Goal: Task Accomplishment & Management: Manage account settings

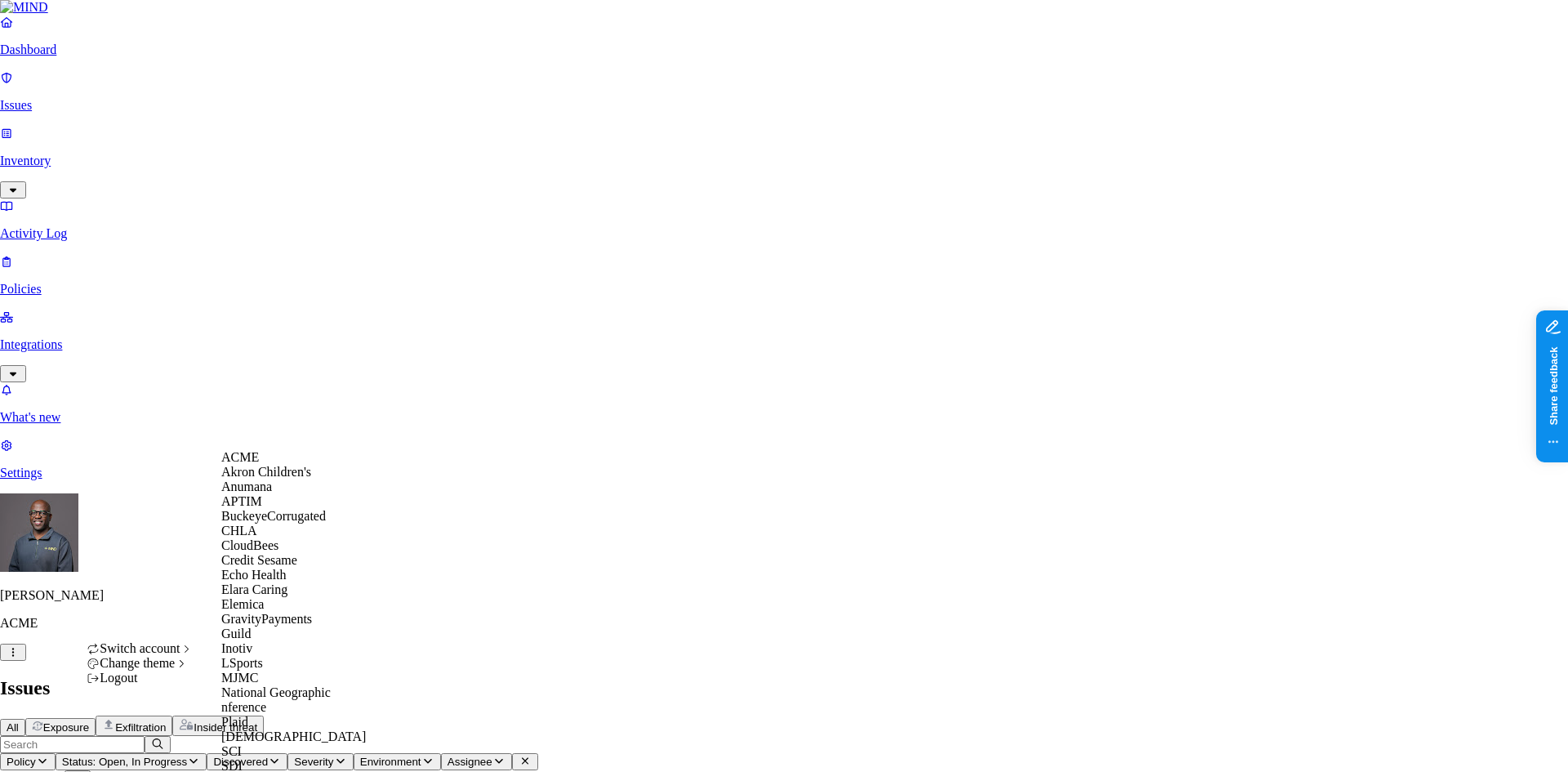
click at [272, 523] on span "BuckeyeCorrugated" at bounding box center [273, 515] width 104 height 14
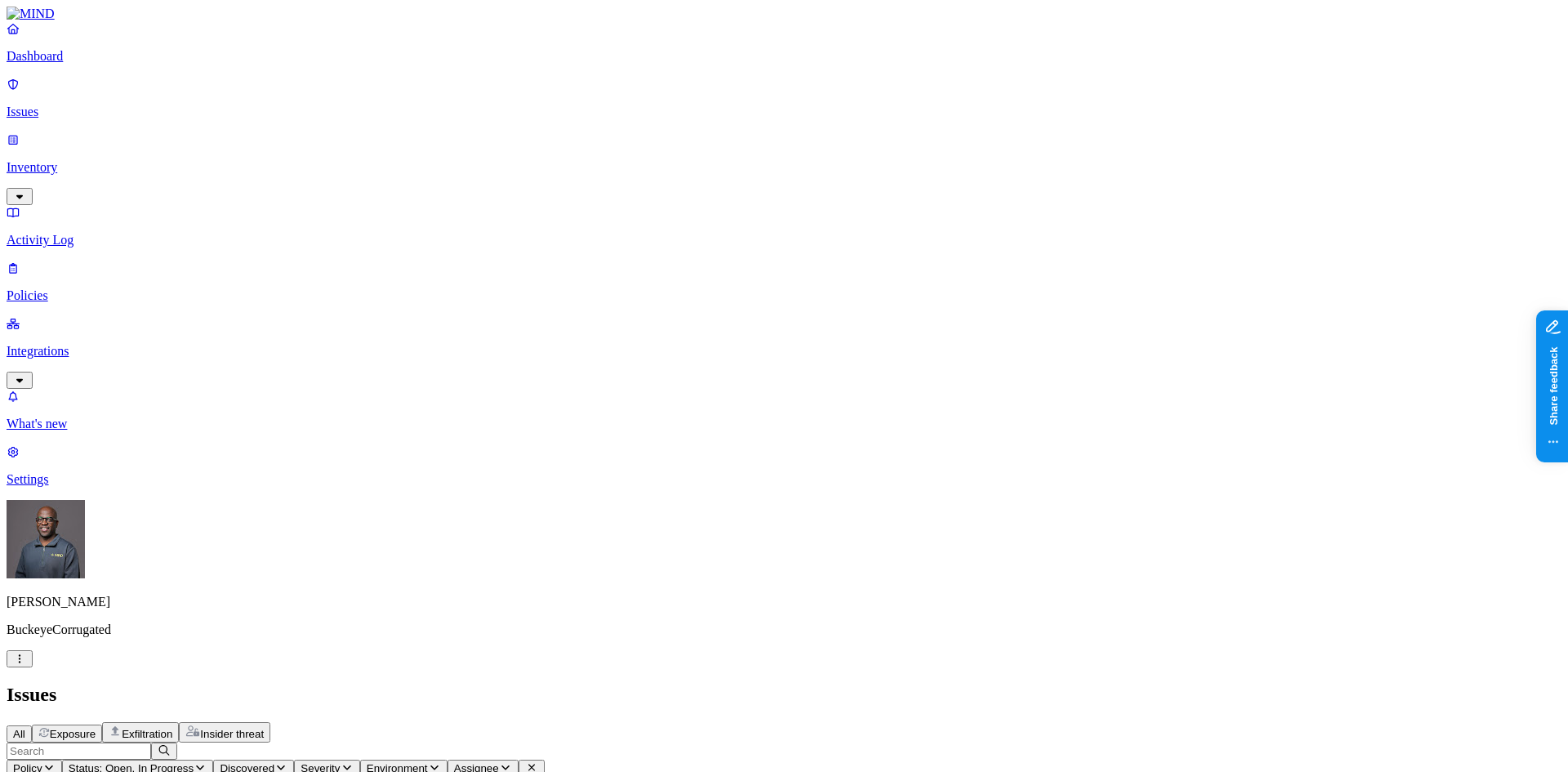
click at [89, 344] on p "Integrations" at bounding box center [784, 351] width 1555 height 15
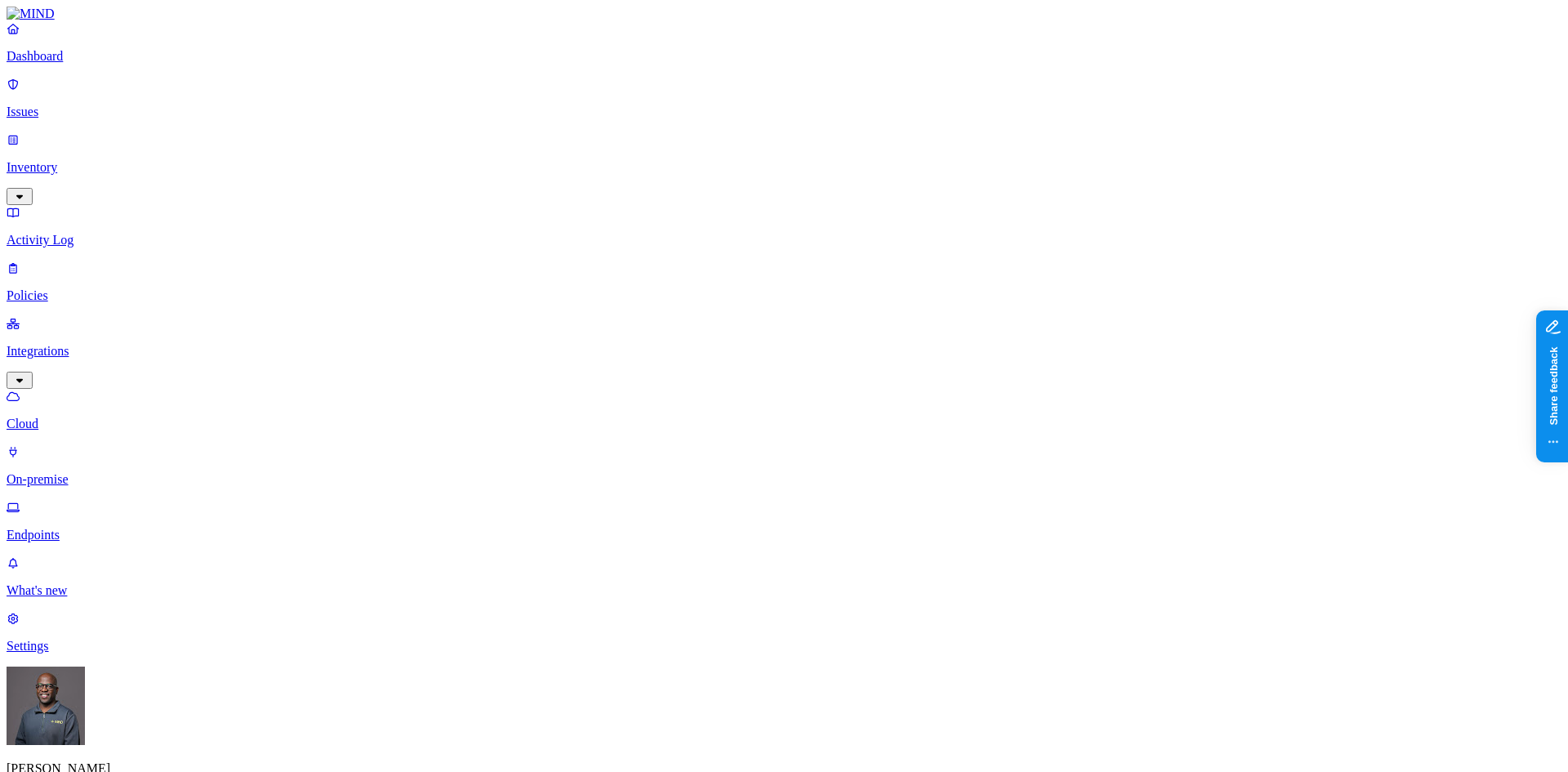
drag, startPoint x: 604, startPoint y: 5, endPoint x: 626, endPoint y: 386, distance: 381.6
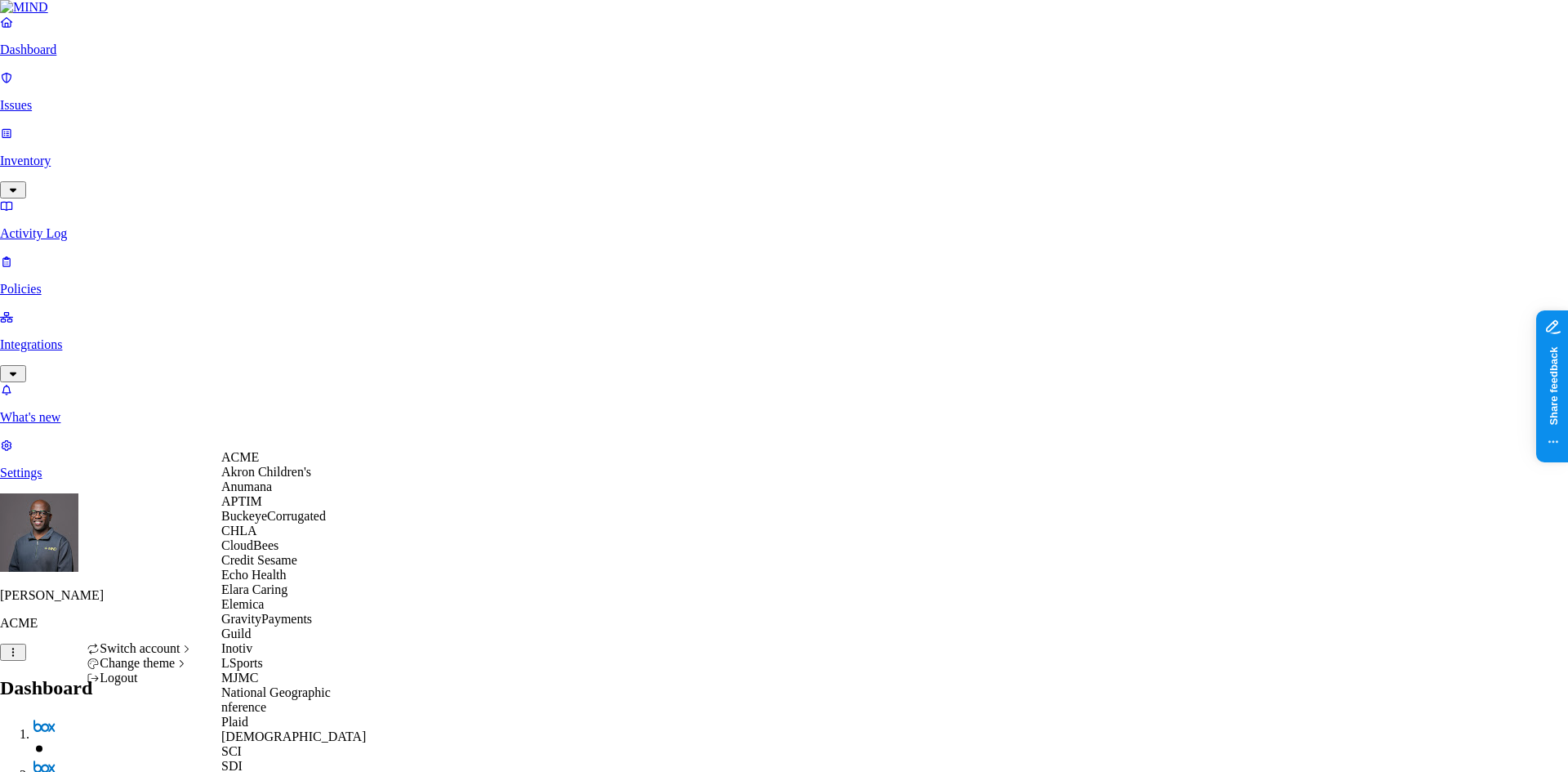
scroll to position [81, 0]
click at [281, 582] on span "Echo Health" at bounding box center [254, 574] width 66 height 14
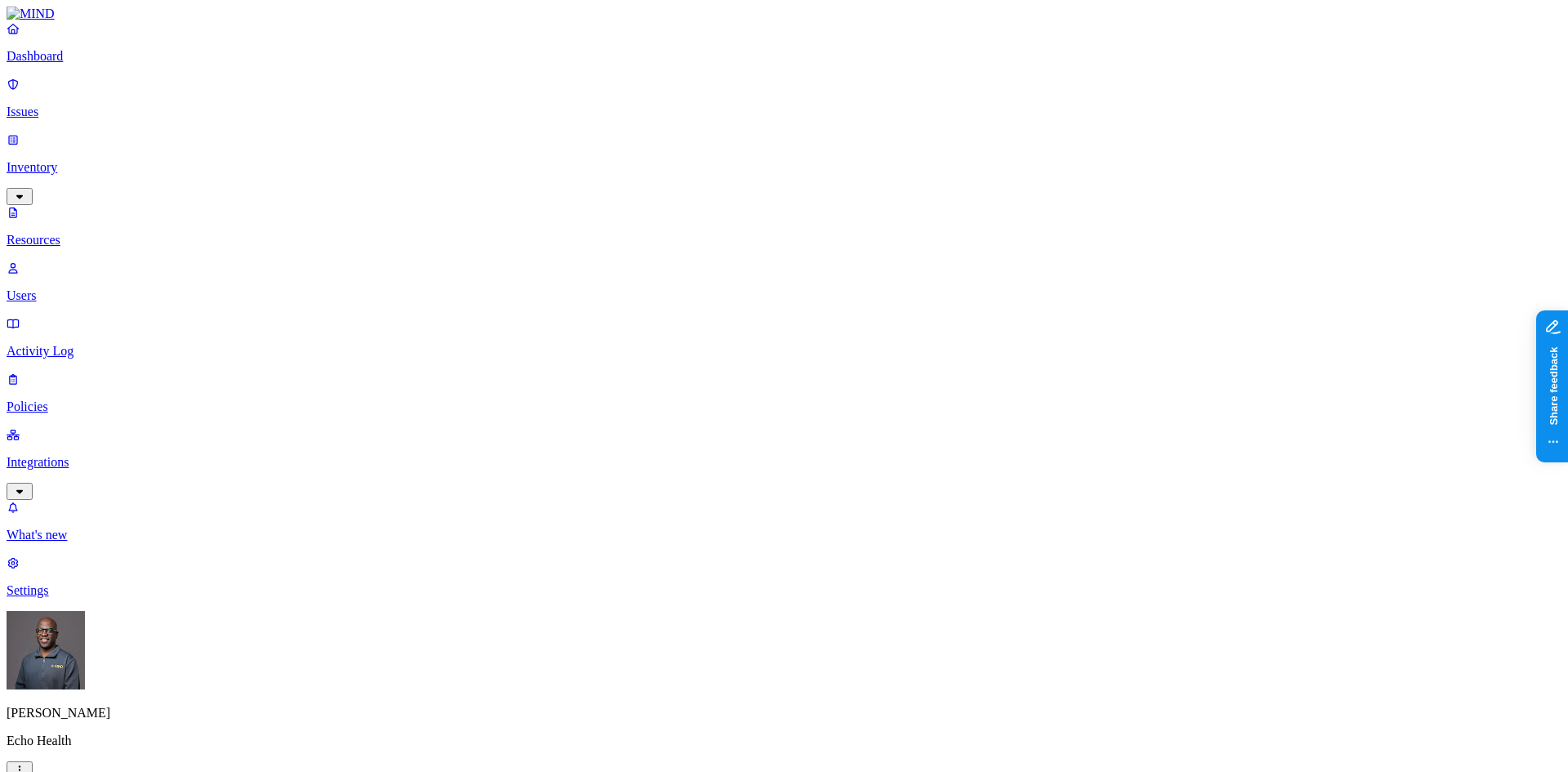
click at [47, 64] on p "Dashboard" at bounding box center [784, 57] width 1555 height 15
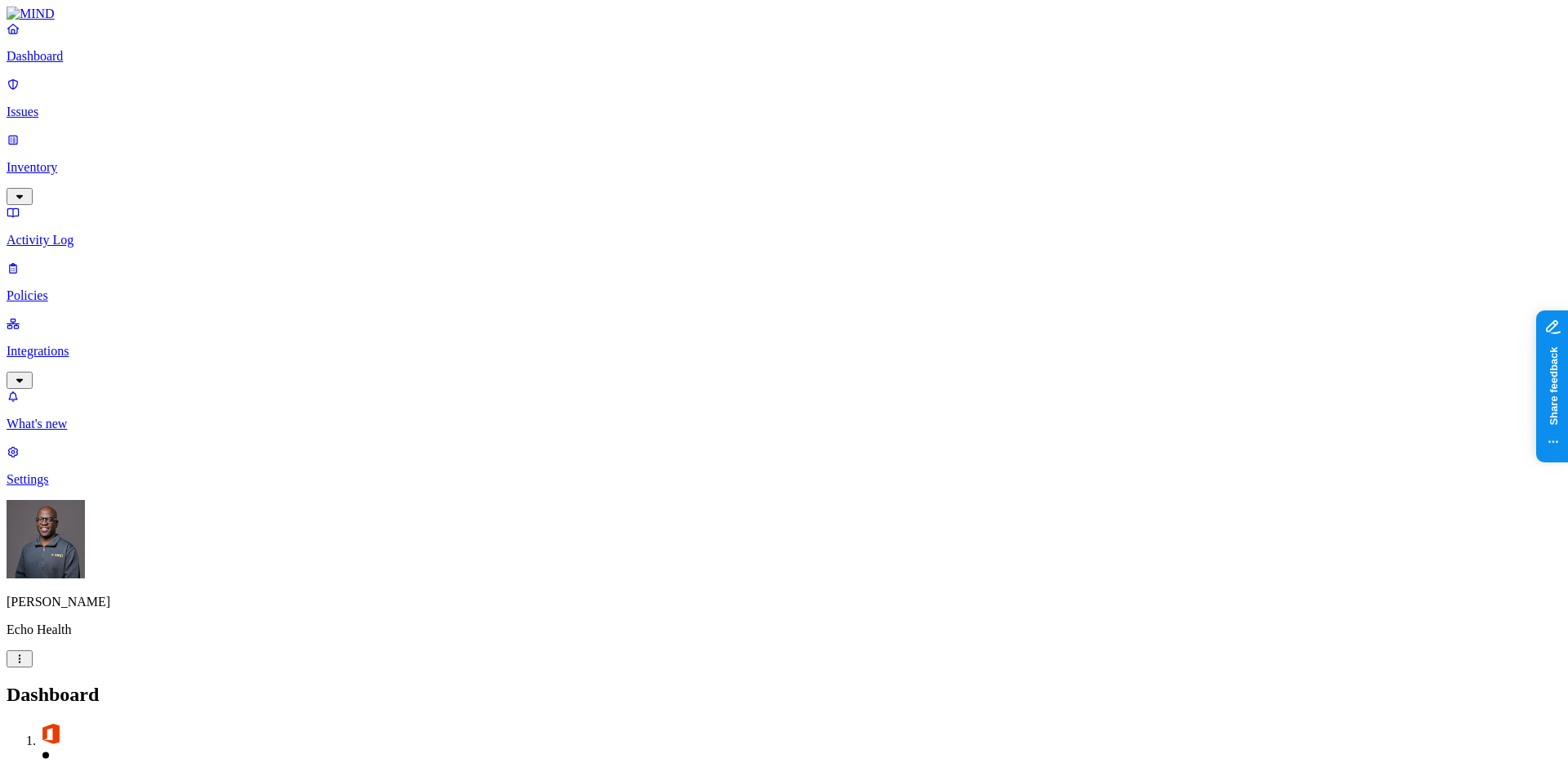
click at [50, 233] on p "Activity Log" at bounding box center [784, 240] width 1555 height 15
click at [48, 289] on p "Policies" at bounding box center [784, 296] width 1555 height 15
click at [64, 64] on p "Dashboard" at bounding box center [784, 57] width 1555 height 15
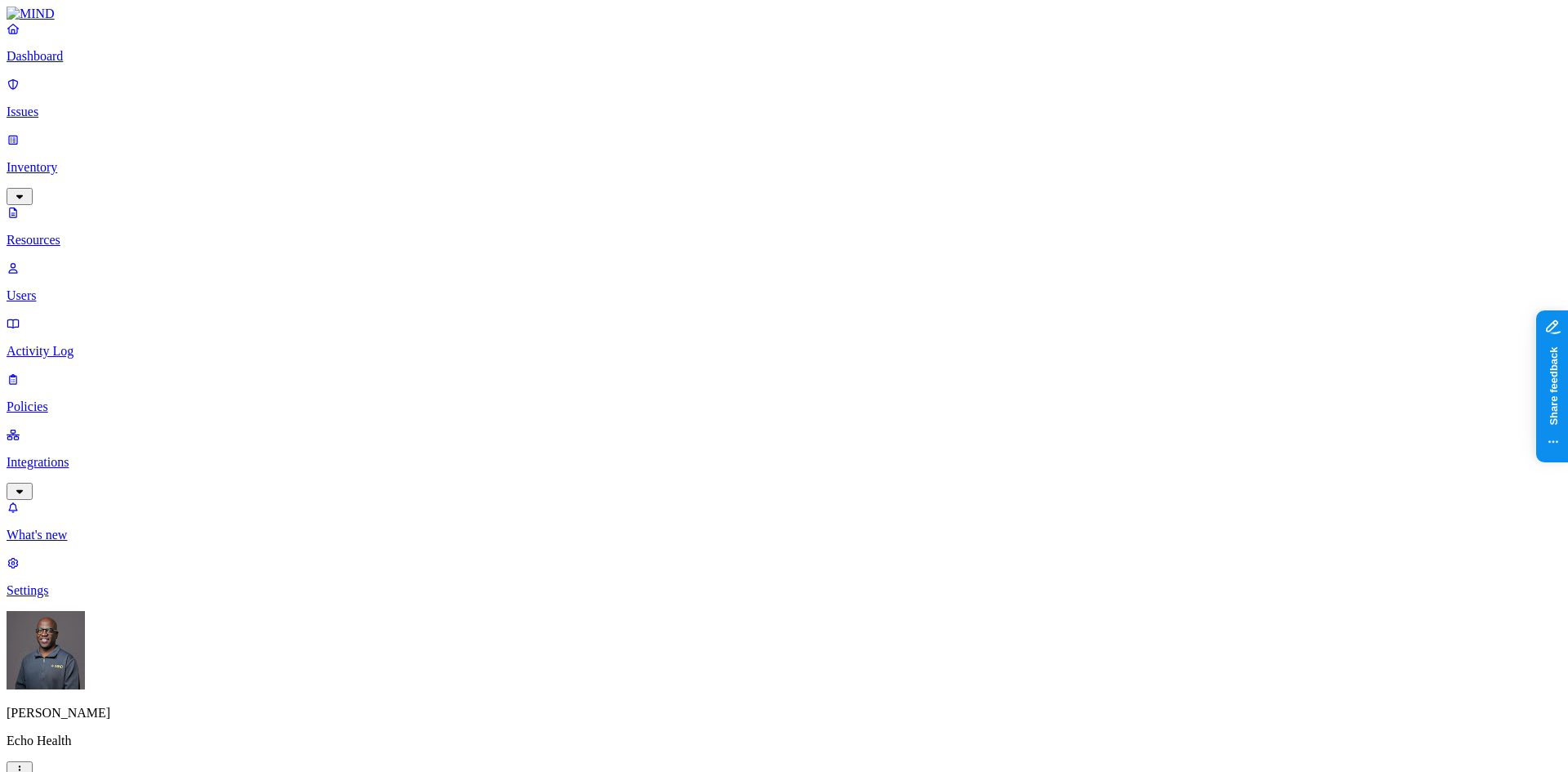
scroll to position [10, 0]
click at [81, 289] on p "Users" at bounding box center [784, 296] width 1555 height 15
click at [54, 60] on link "Dashboard" at bounding box center [784, 42] width 1555 height 42
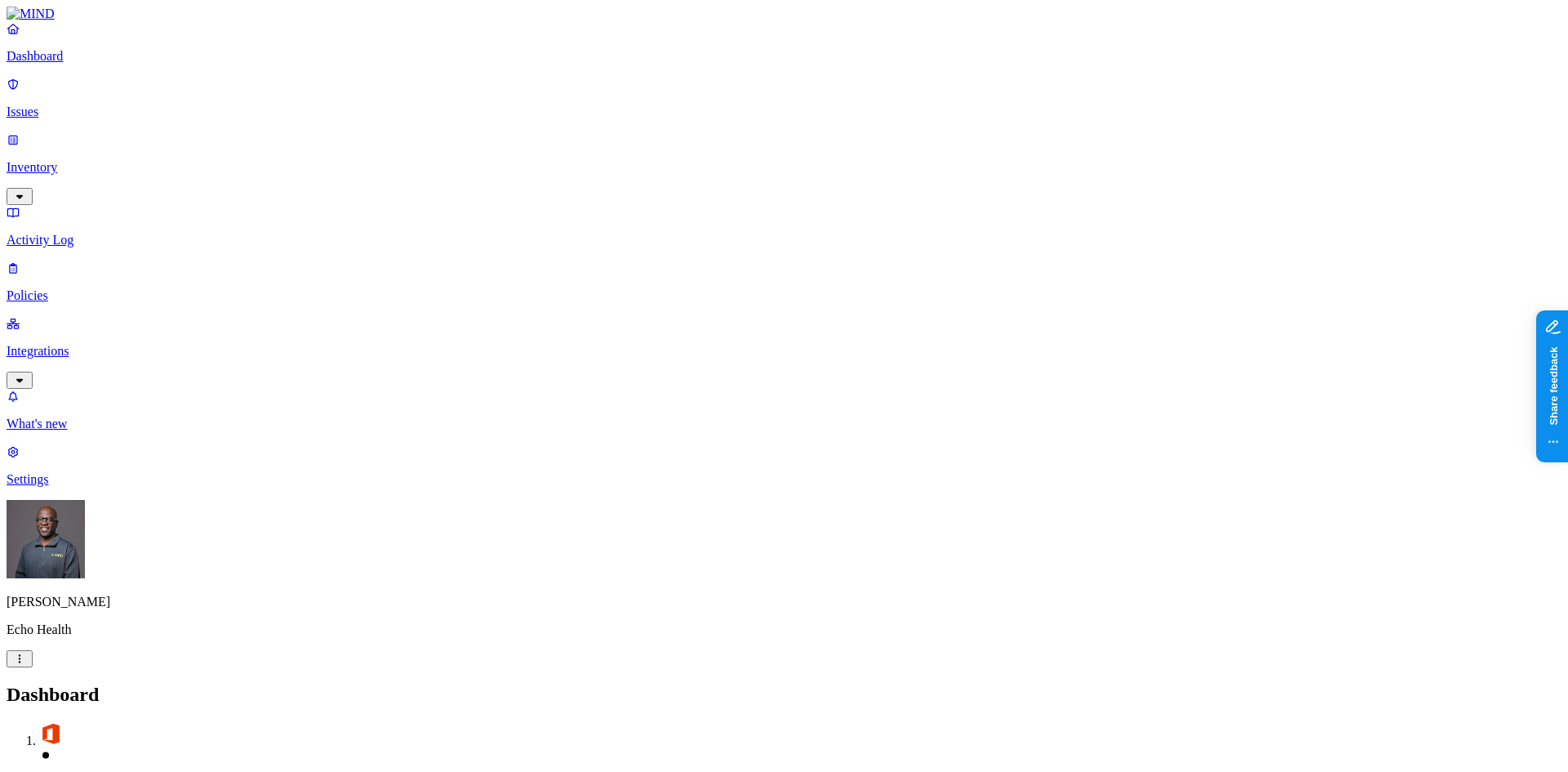
click at [73, 64] on p "Dashboard" at bounding box center [784, 57] width 1555 height 15
click at [81, 64] on p "Dashboard" at bounding box center [784, 57] width 1555 height 15
click at [69, 344] on p "Integrations" at bounding box center [784, 351] width 1555 height 15
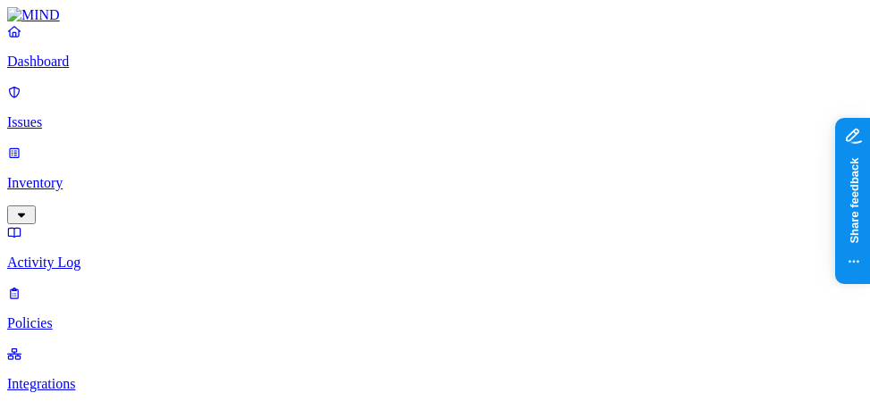
scroll to position [358, 0]
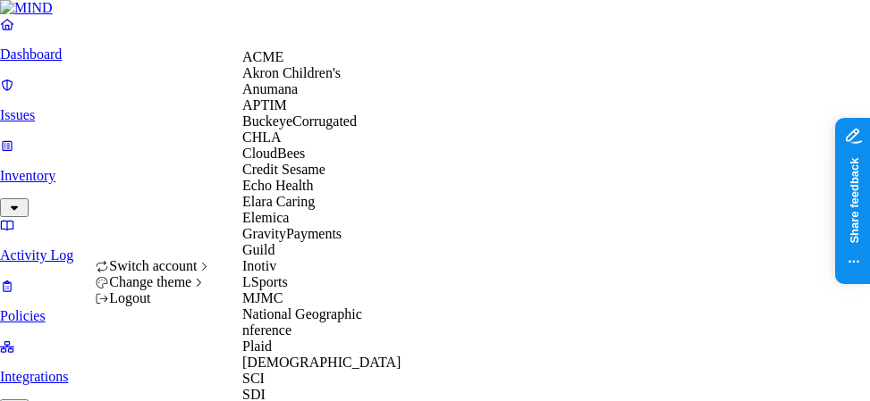
click at [291, 161] on span "CloudBees" at bounding box center [273, 153] width 63 height 15
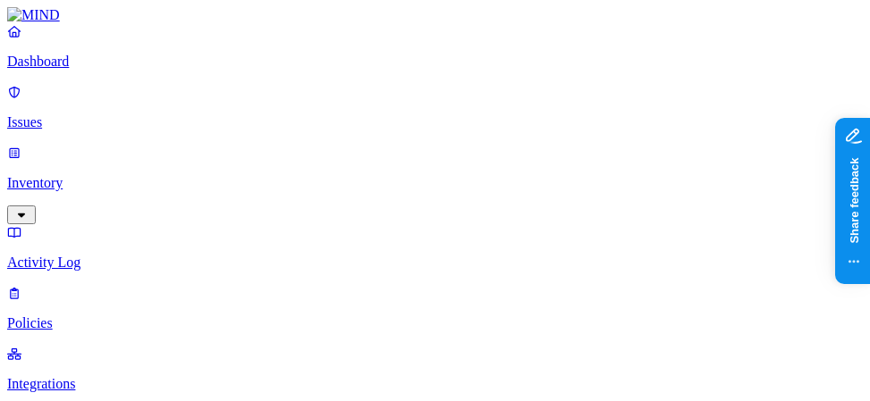
click at [69, 376] on p "Integrations" at bounding box center [435, 384] width 856 height 16
click at [72, 175] on p "Inventory" at bounding box center [435, 183] width 856 height 16
click at [71, 316] on p "Users" at bounding box center [435, 324] width 856 height 16
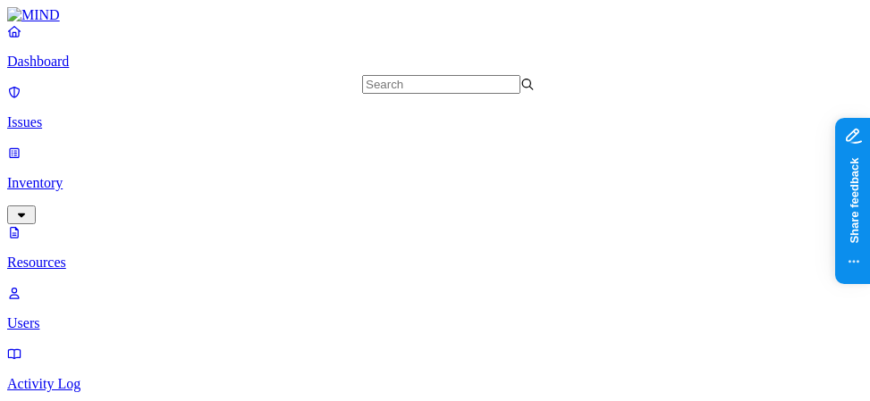
scroll to position [1515, 0]
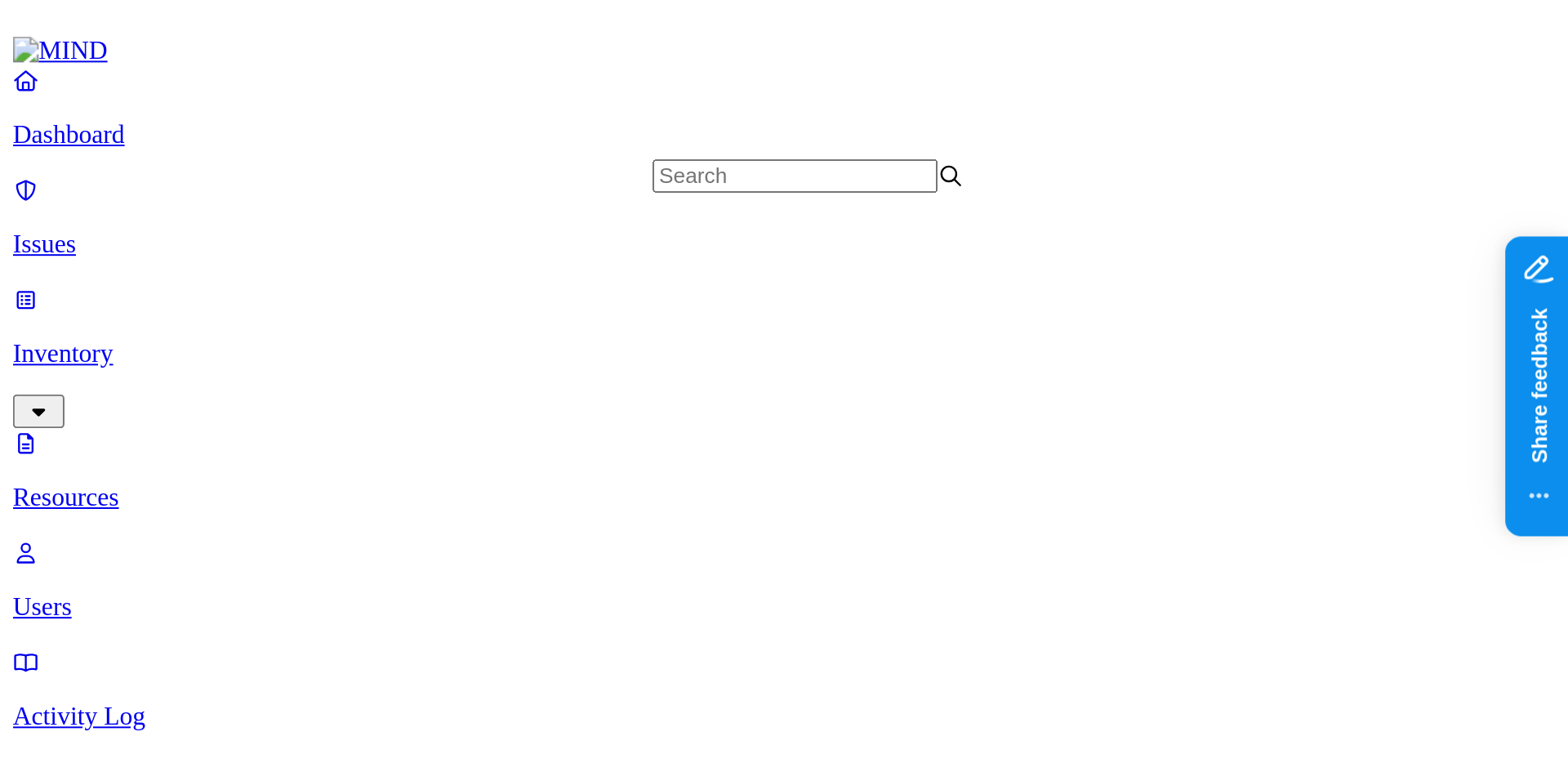
scroll to position [492, 0]
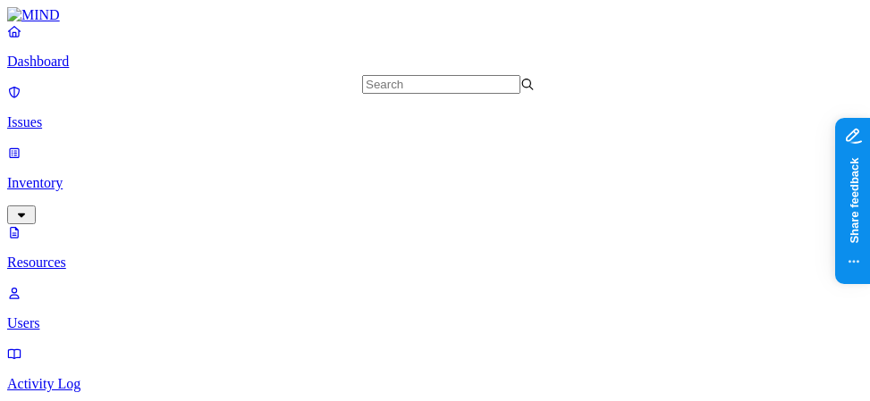
drag, startPoint x: 625, startPoint y: 125, endPoint x: 685, endPoint y: 128, distance: 60.0
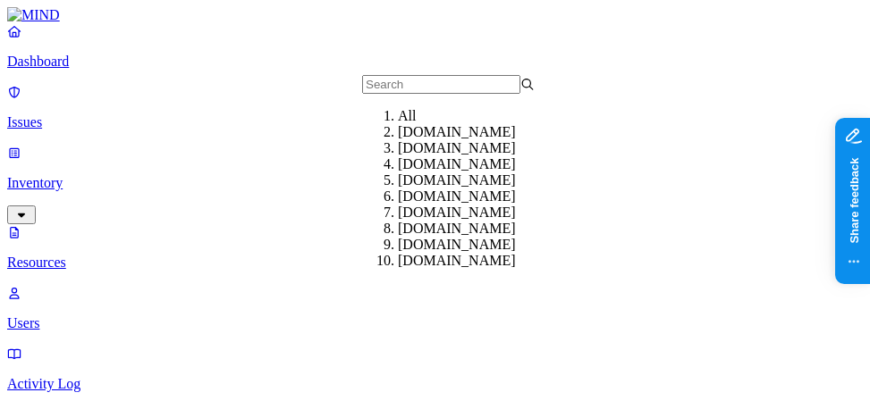
click at [409, 124] on div "All" at bounding box center [484, 116] width 173 height 16
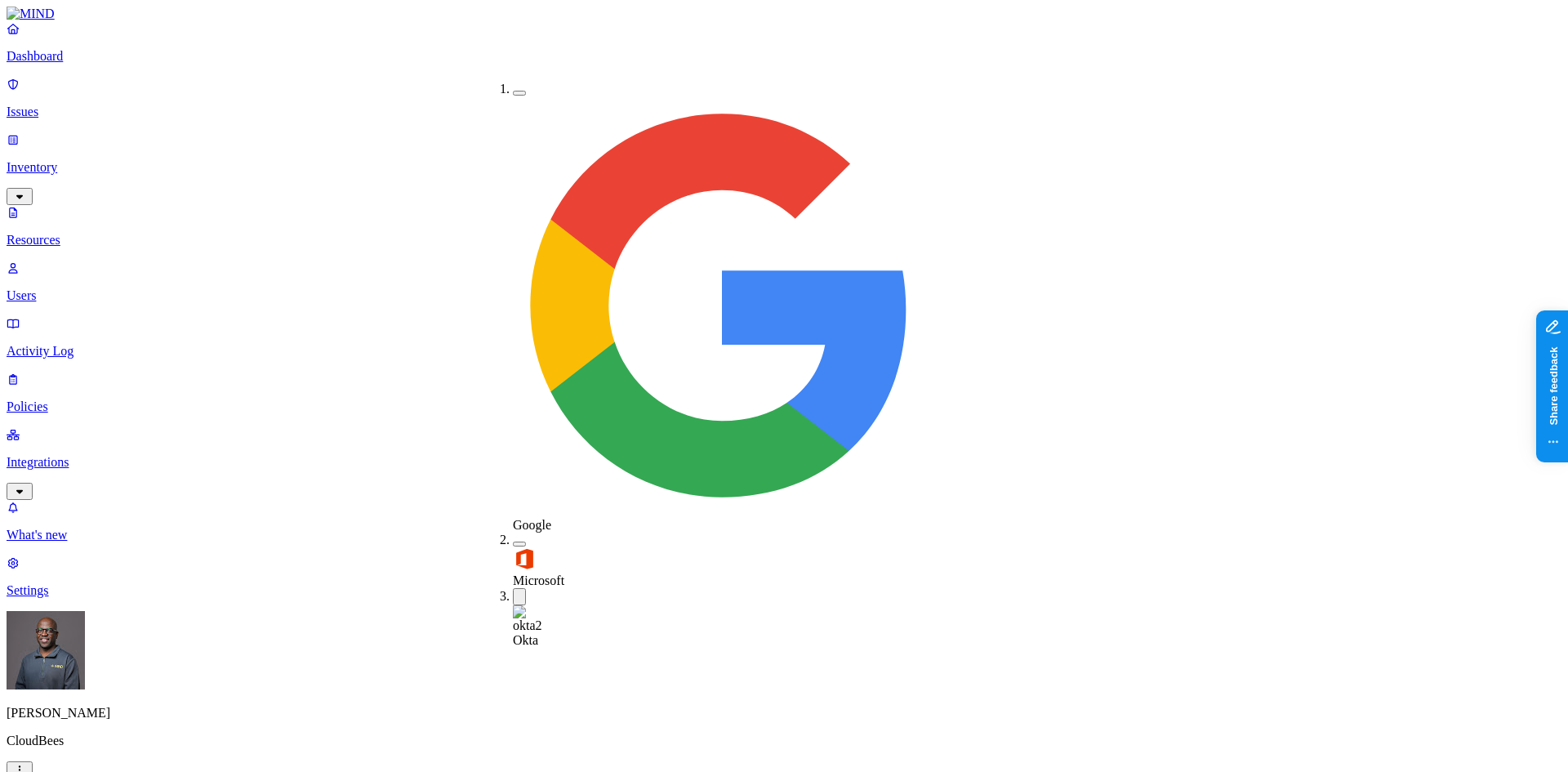
click at [513, 365] on button "button" at bounding box center [519, 544] width 13 height 5
click at [513, 81] on div "Google" at bounding box center [513, 306] width 0 height 450
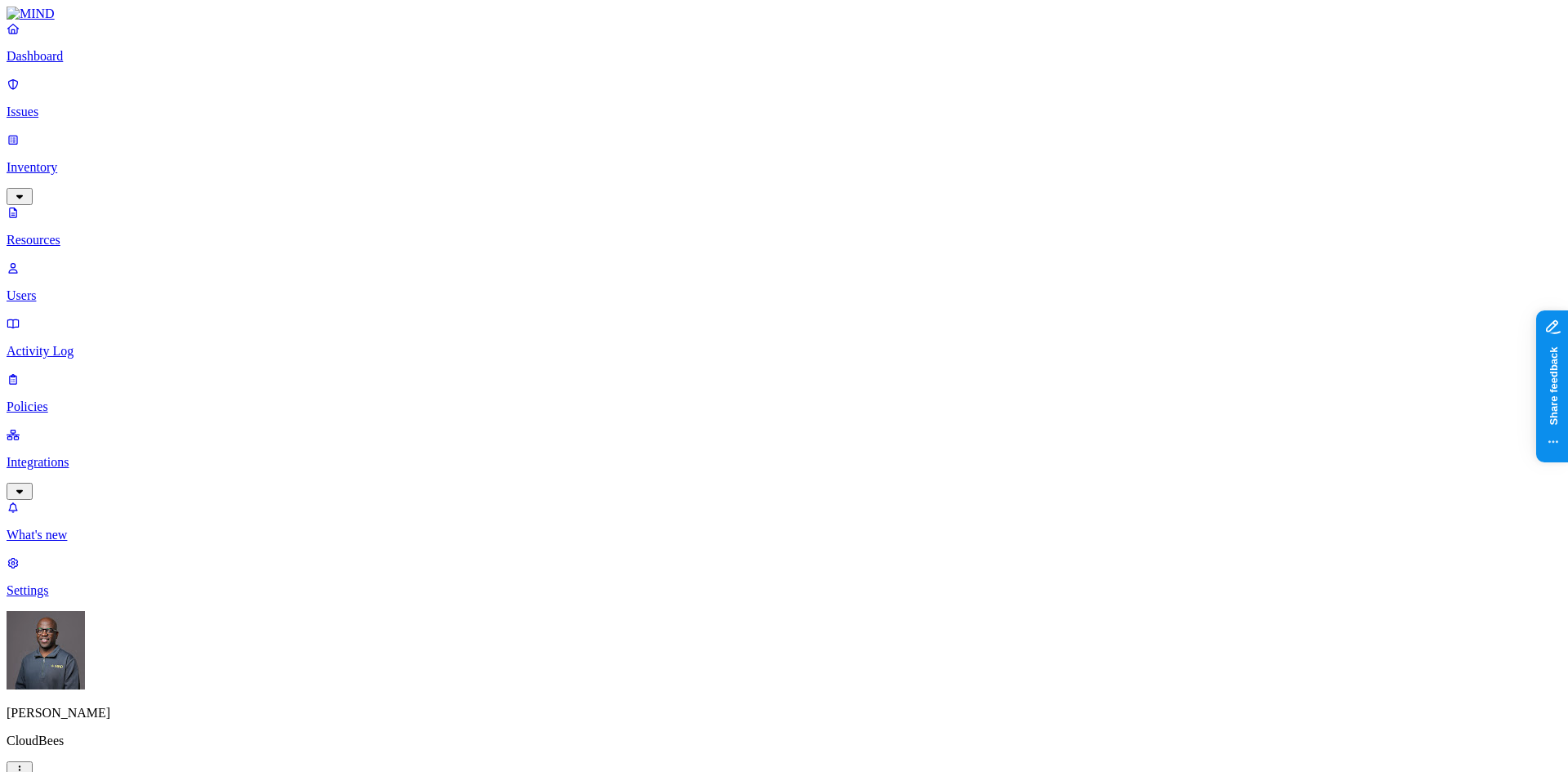
click at [85, 365] on p "Policies" at bounding box center [784, 407] width 1555 height 15
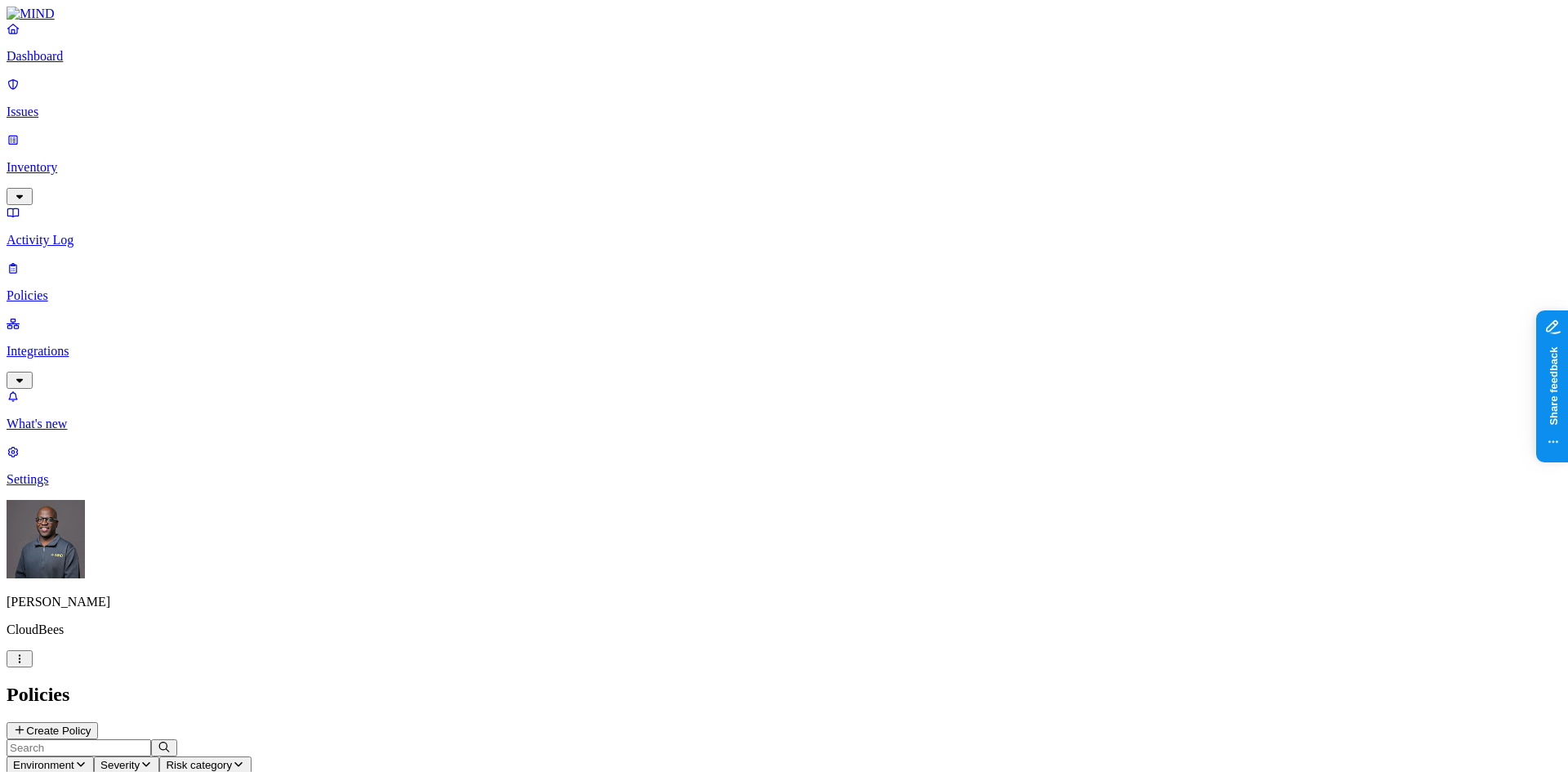
click at [98, 365] on button "Create Policy" at bounding box center [52, 730] width 91 height 17
click at [709, 365] on label "Users" at bounding box center [694, 393] width 29 height 14
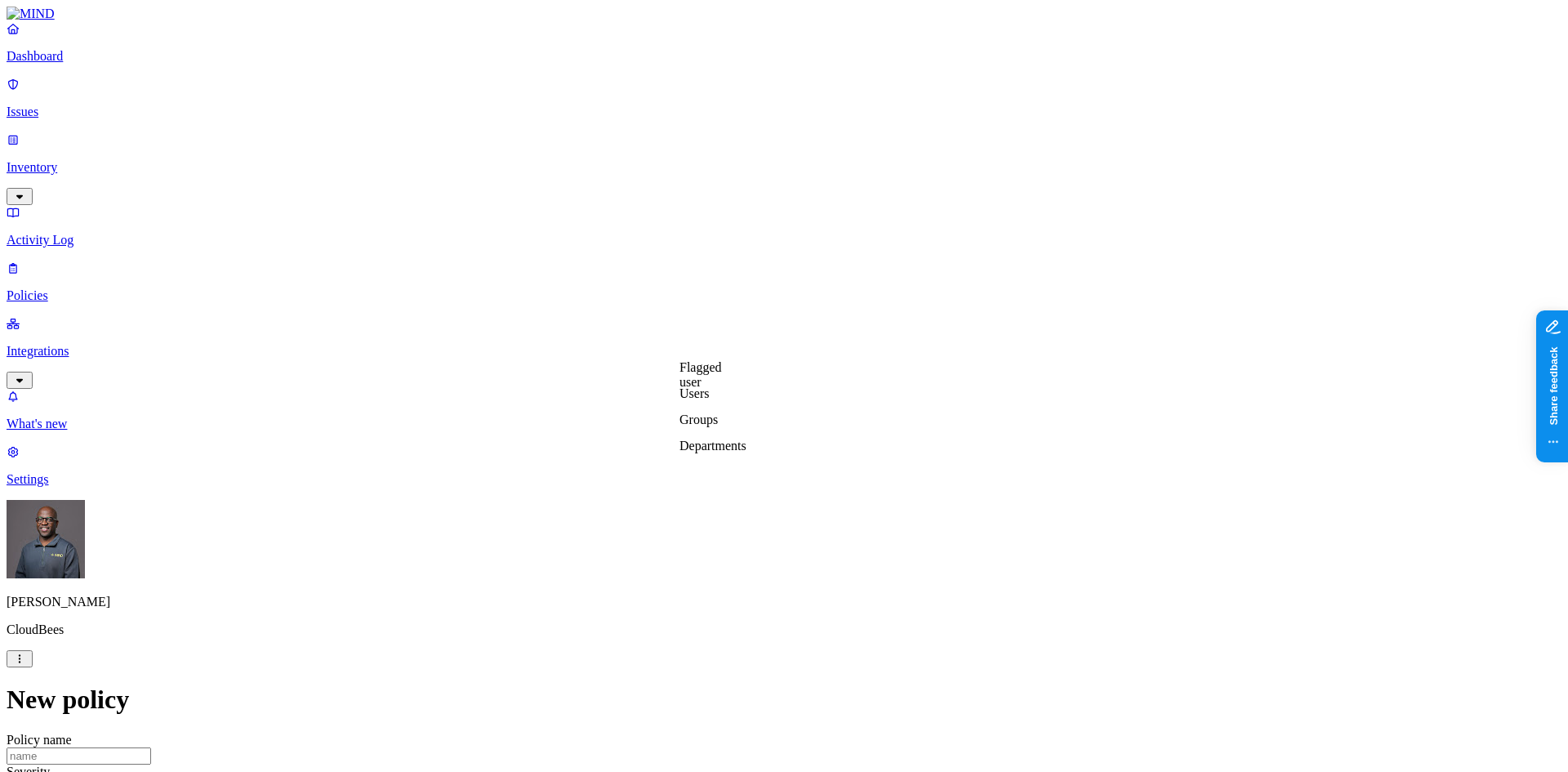
click at [66, 289] on p "Policies" at bounding box center [784, 296] width 1555 height 15
click at [65, 160] on p "Inventory" at bounding box center [784, 167] width 1555 height 15
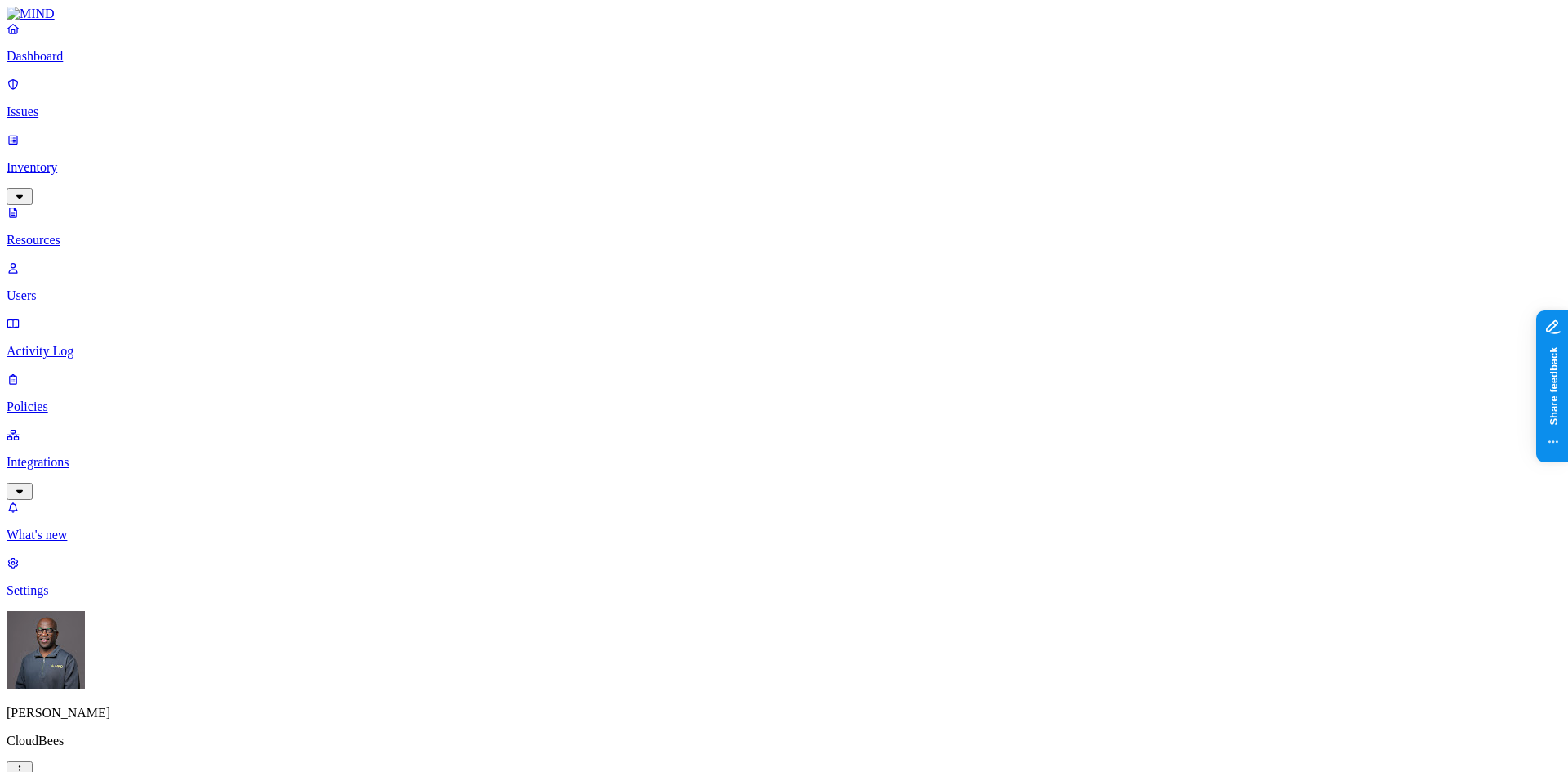
click at [63, 289] on p "Users" at bounding box center [784, 296] width 1555 height 15
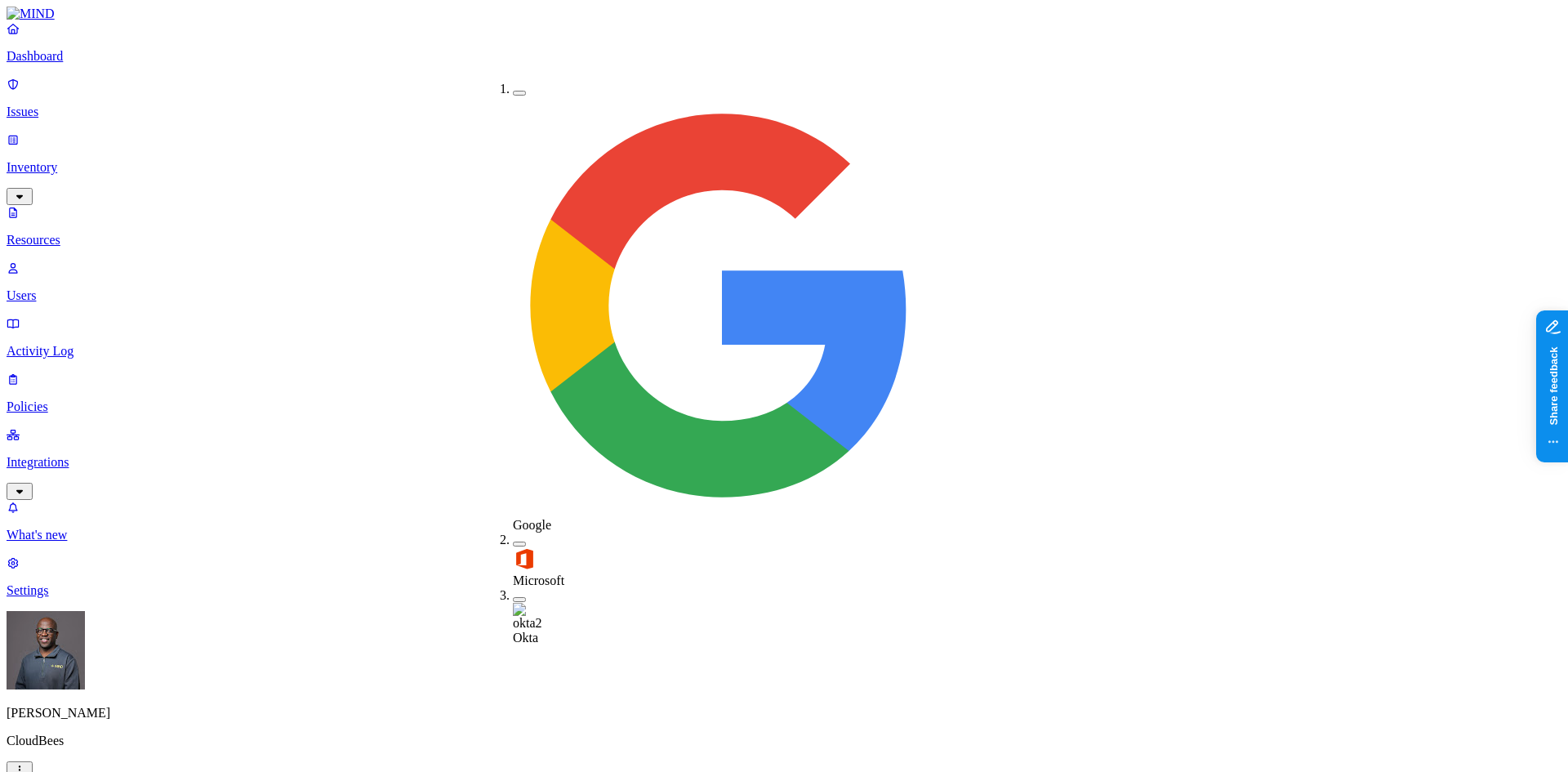
click at [513, 365] on button "button" at bounding box center [519, 544] width 13 height 5
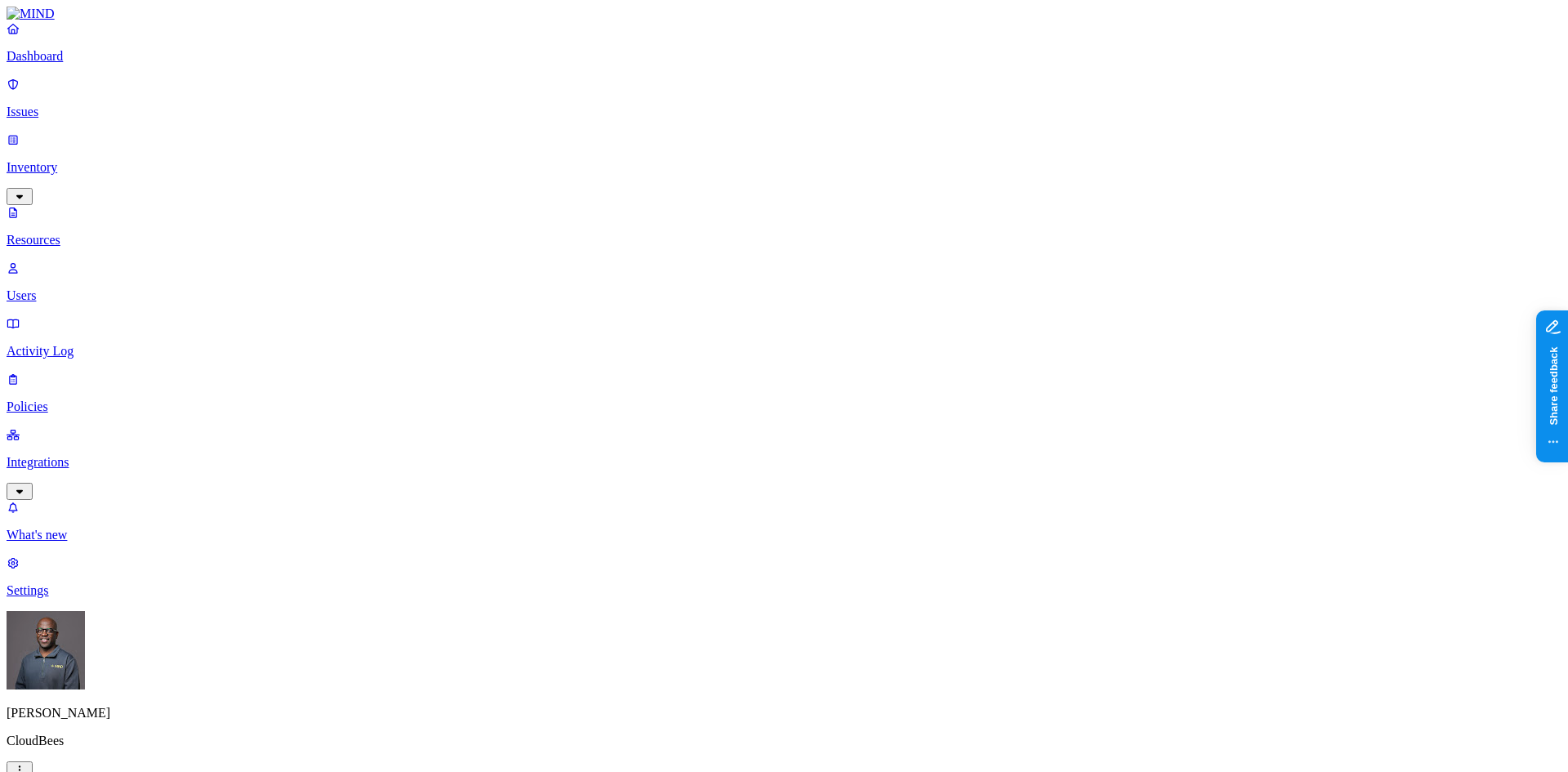
click at [83, 365] on p "Policies" at bounding box center [784, 407] width 1555 height 15
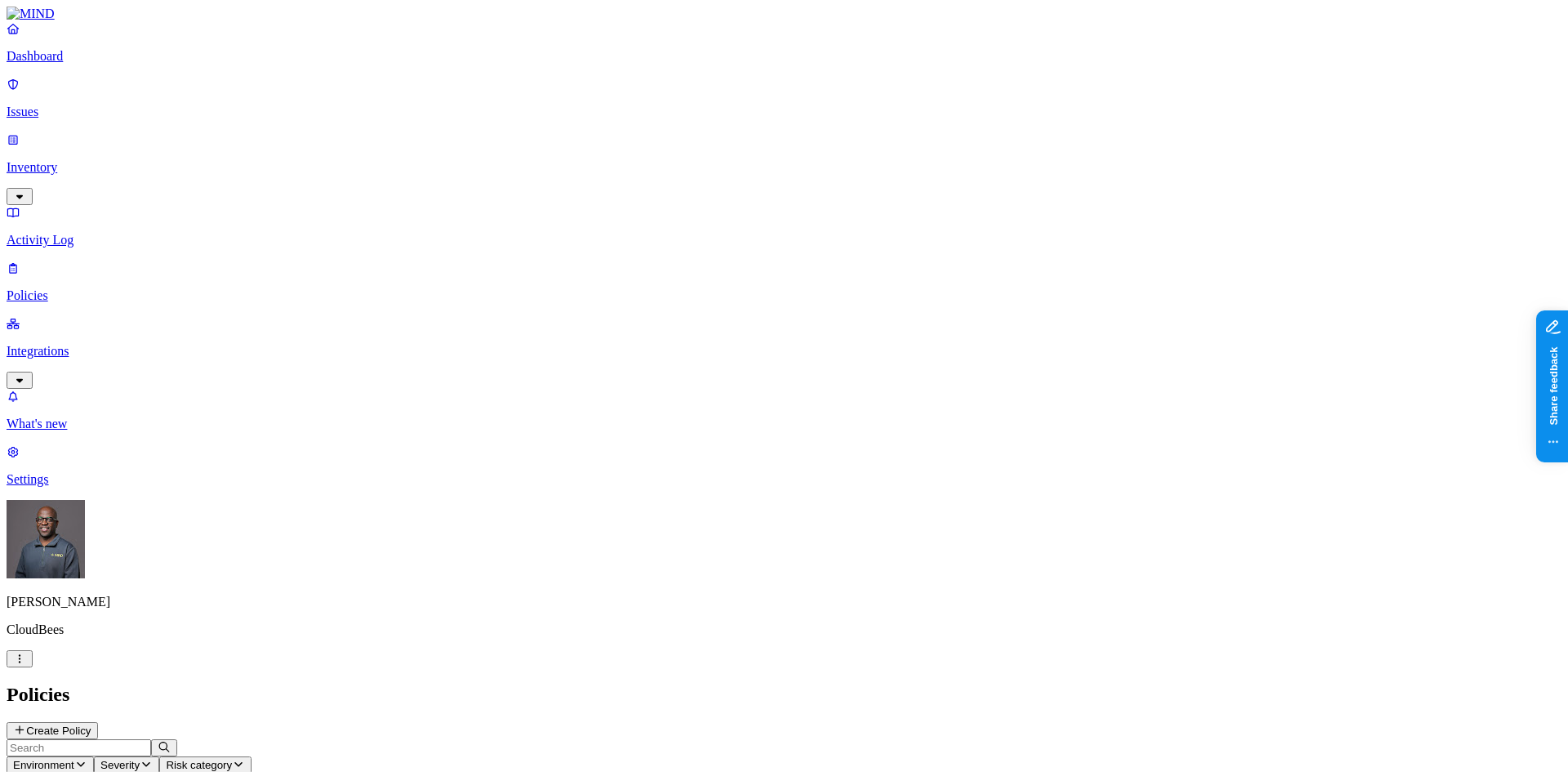
click at [56, 344] on p "Integrations" at bounding box center [784, 351] width 1555 height 15
